Goal: Communication & Community: Answer question/provide support

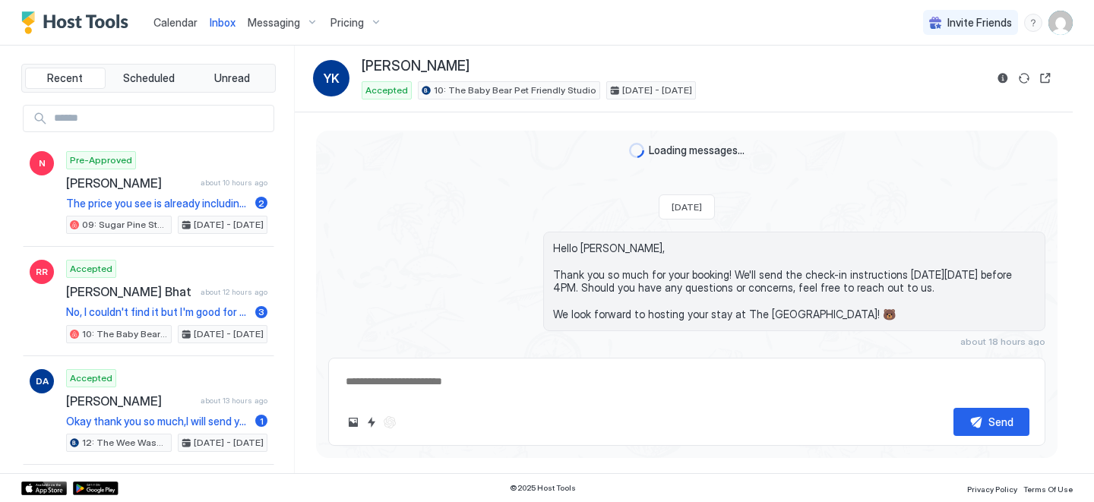
scroll to position [33, 0]
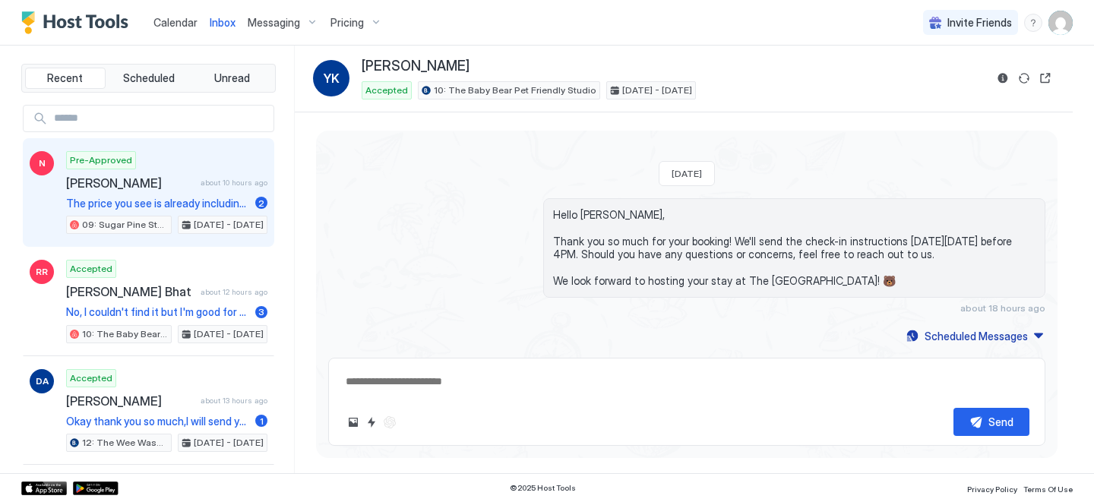
click at [160, 192] on div "Pre-Approved [PERSON_NAME] about 10 hours ago The price you see is already incl…" at bounding box center [166, 193] width 201 height 84
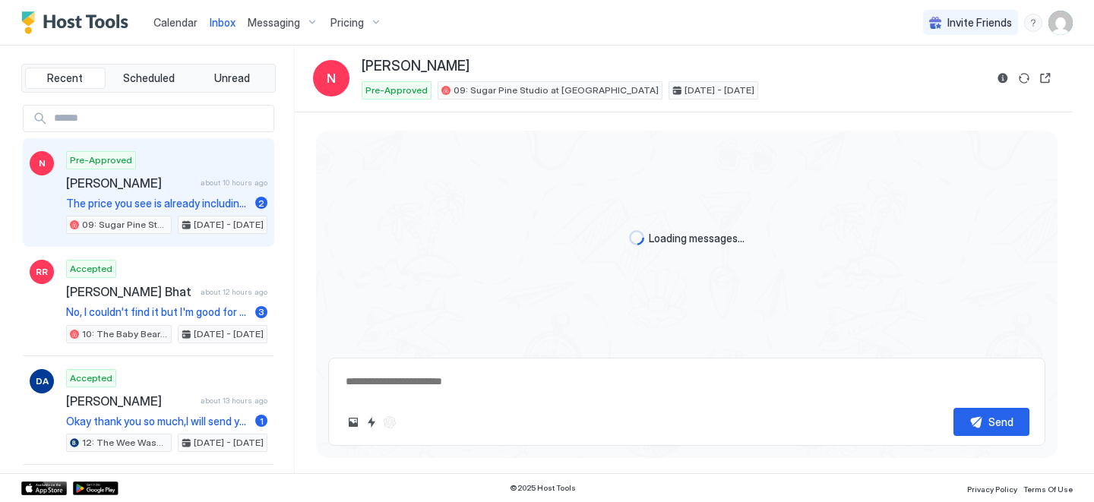
type textarea "*"
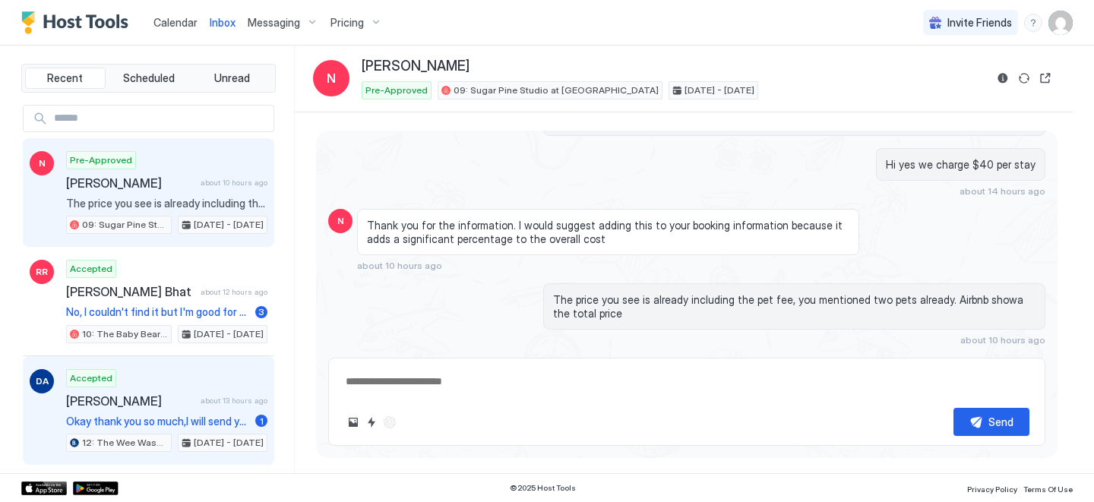
click at [148, 411] on div "Accepted [PERSON_NAME] about 13 hours ago Okay thank you so much,I will send yo…" at bounding box center [166, 411] width 201 height 84
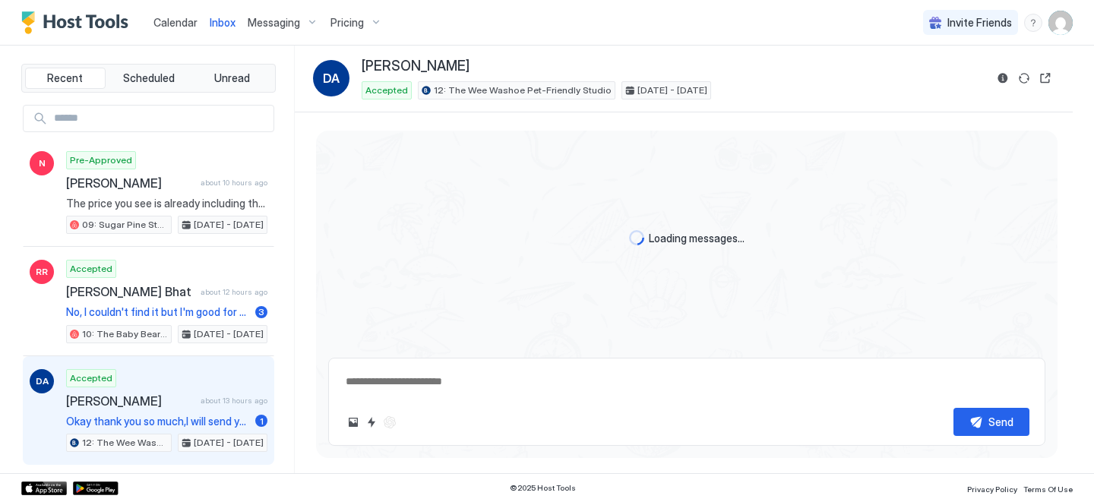
scroll to position [736, 0]
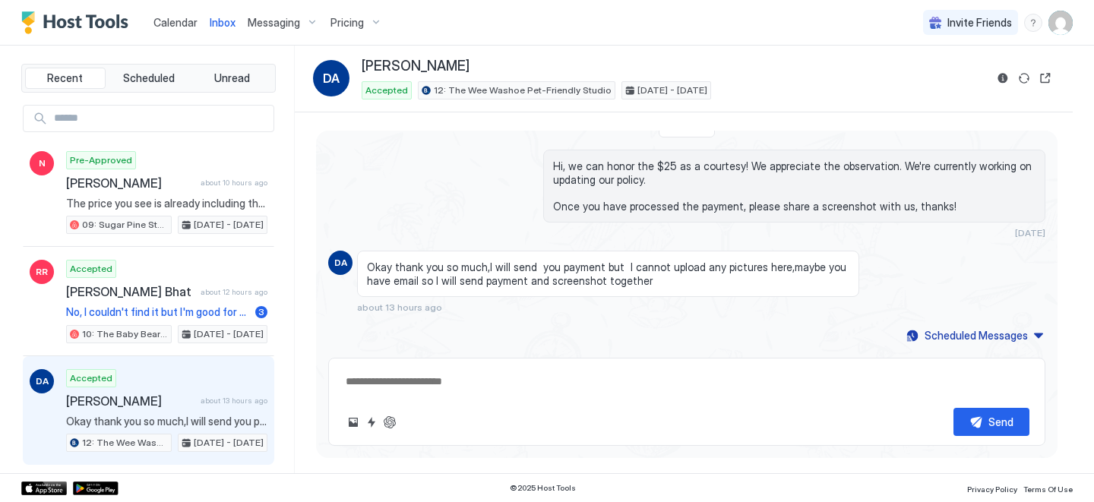
click at [448, 387] on textarea at bounding box center [687, 382] width 686 height 28
type textarea "*"
paste textarea "**********"
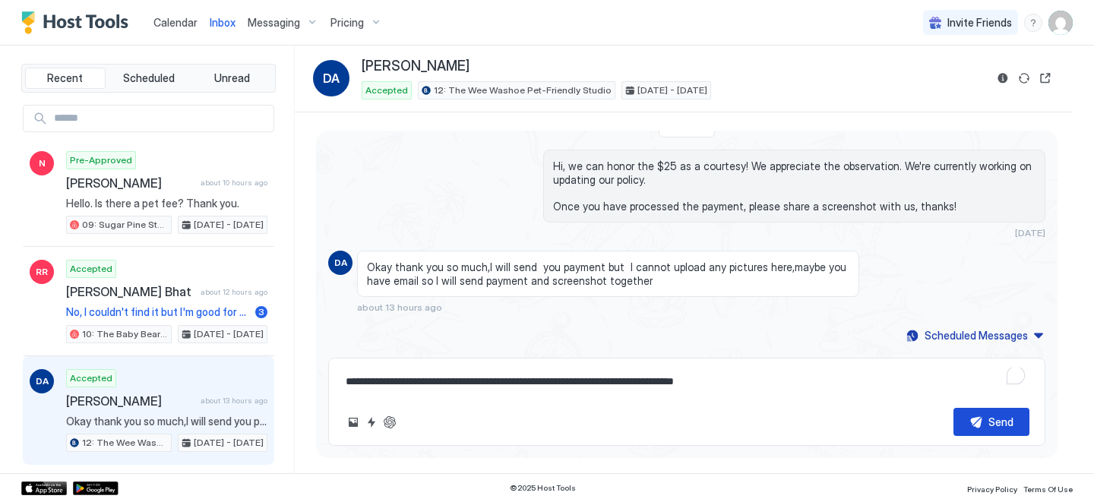
type textarea "**********"
click at [991, 418] on div "Send" at bounding box center [1001, 422] width 25 height 16
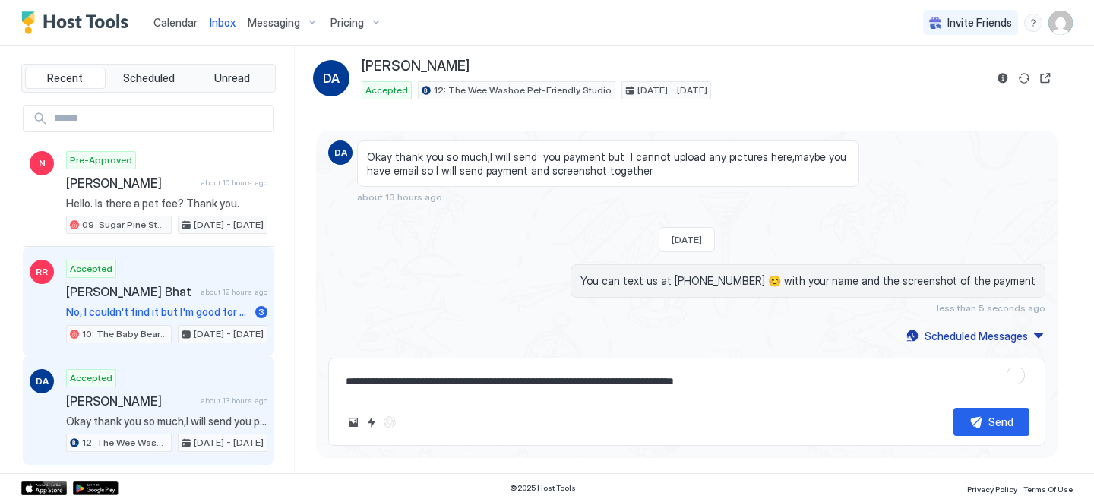
click at [142, 320] on div "Accepted [PERSON_NAME] Bhat about 12 hours ago No, I couldn't find it but I'm g…" at bounding box center [166, 302] width 201 height 84
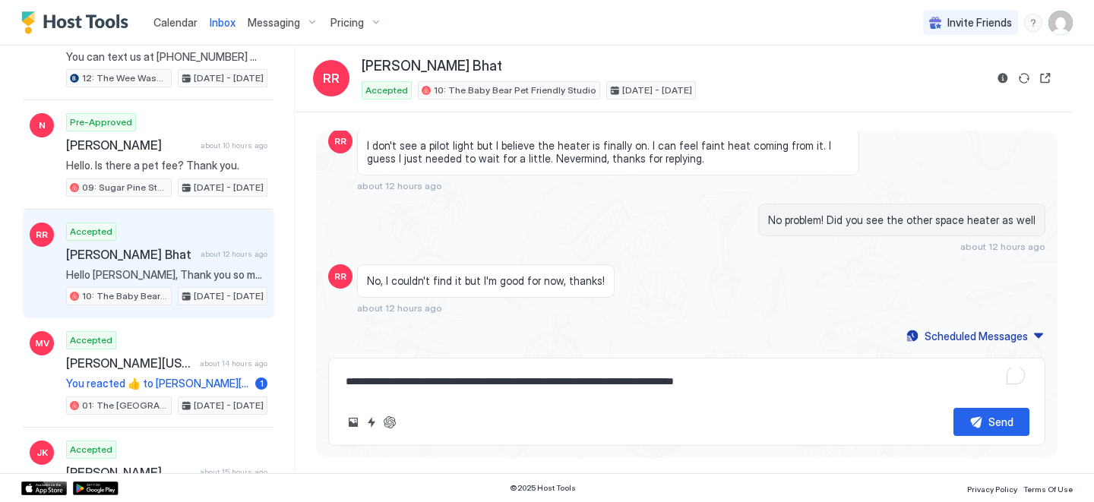
scroll to position [149, 0]
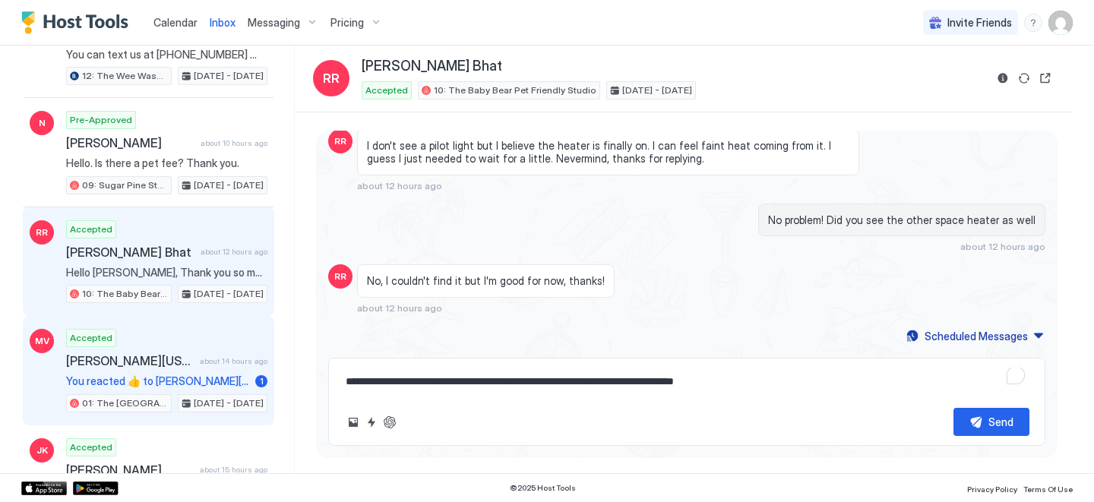
click at [156, 368] on div "Accepted [PERSON_NAME][US_STATE] May about 14 hours ago You reacted 👍 to [PERSO…" at bounding box center [166, 371] width 201 height 84
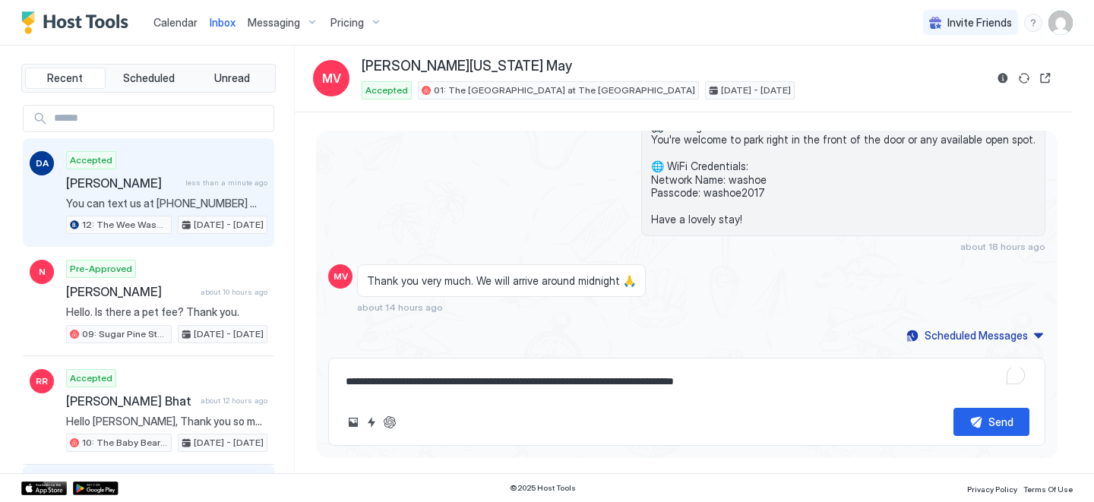
click at [183, 190] on div "[PERSON_NAME] less than a minute ago" at bounding box center [166, 183] width 201 height 15
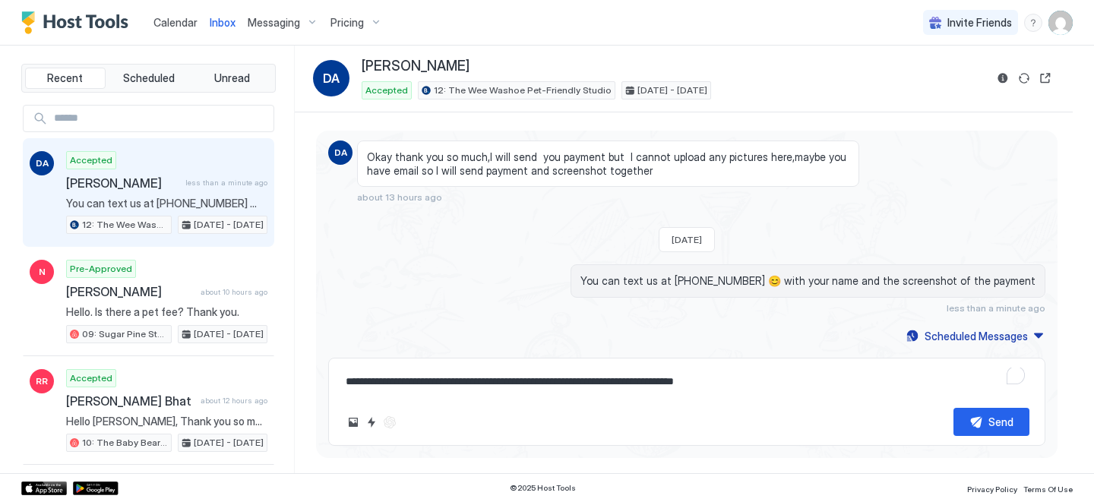
click at [166, 26] on span "Calendar" at bounding box center [176, 22] width 44 height 13
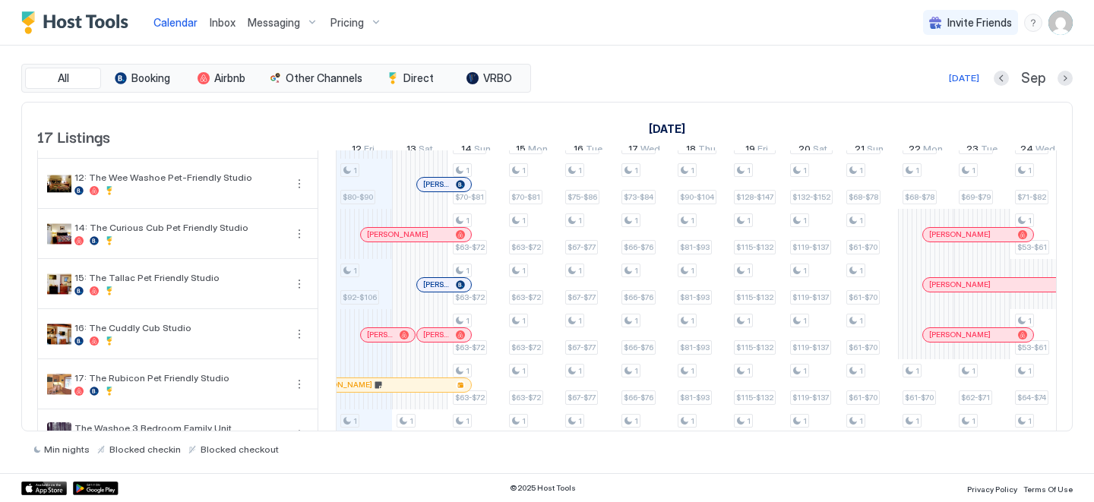
scroll to position [564, 0]
